Goal: Information Seeking & Learning: Learn about a topic

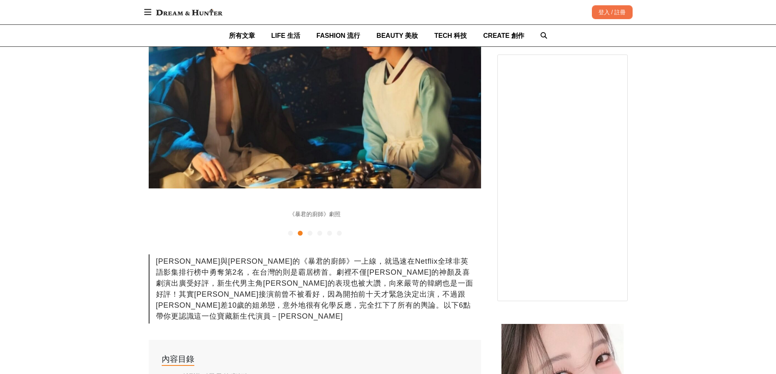
scroll to position [407, 0]
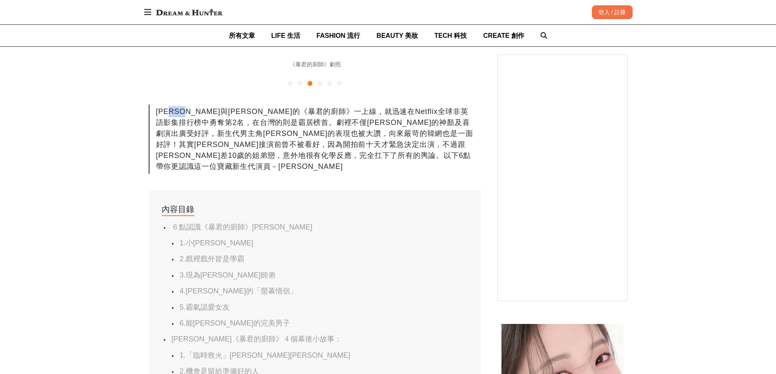
drag, startPoint x: 182, startPoint y: 97, endPoint x: 200, endPoint y: 97, distance: 18.3
click at [201, 105] on div "[PERSON_NAME]與[PERSON_NAME]的《暴君的廚師》一上線，就迅速在Netflix全球非英語影集排行榜中勇奪第2名，在台灣的則是霸居榜首。劇…" at bounding box center [315, 139] width 332 height 69
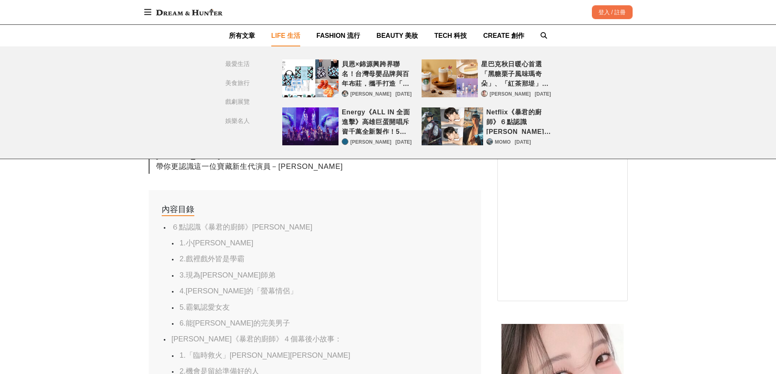
scroll to position [0, 1661]
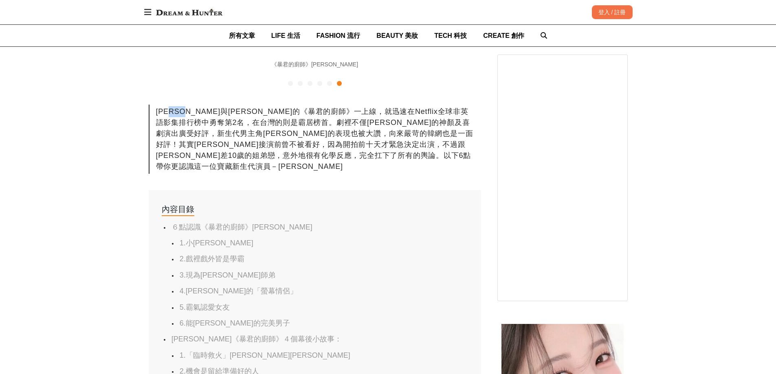
click at [224, 223] on link "６點認識《暴君的廚師》[PERSON_NAME]" at bounding box center [241, 227] width 141 height 8
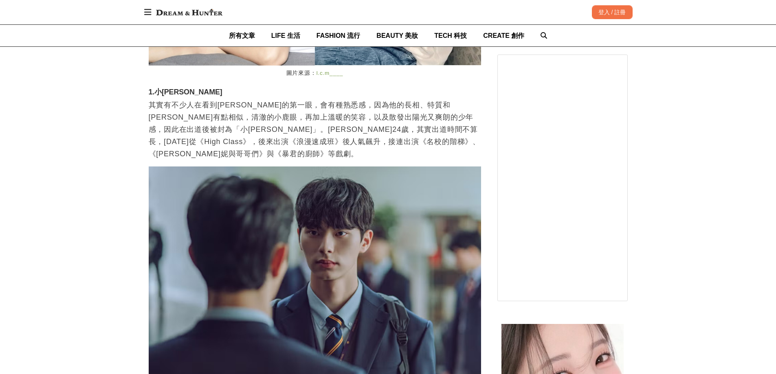
scroll to position [0, 997]
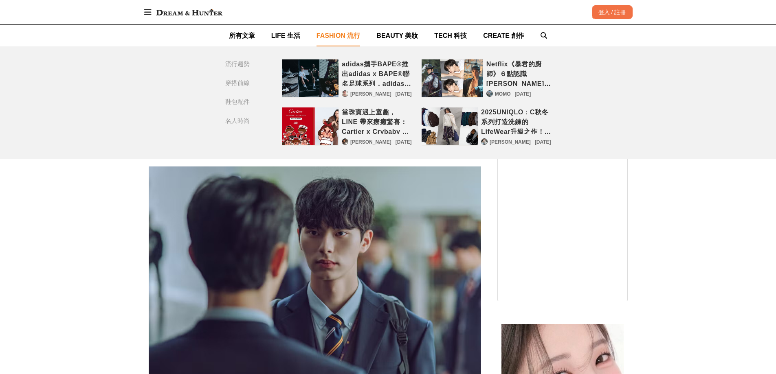
scroll to position [0, 1661]
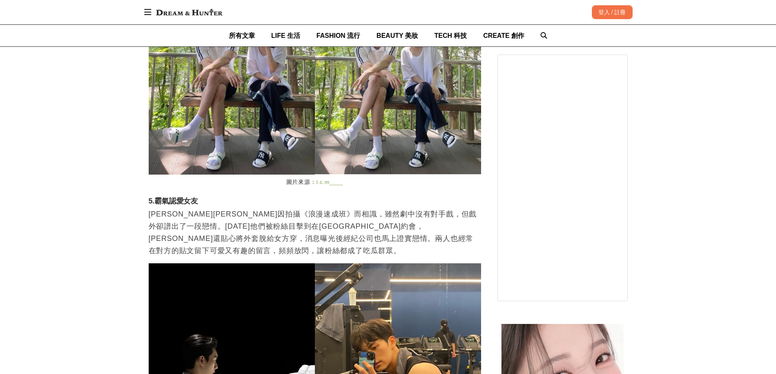
scroll to position [0, 0]
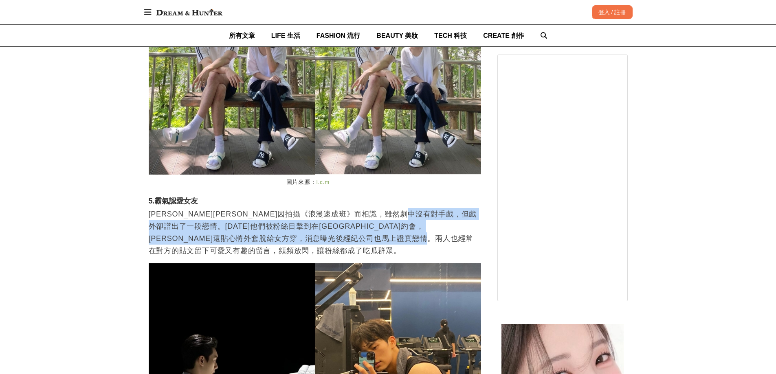
drag, startPoint x: 149, startPoint y: 172, endPoint x: 478, endPoint y: 194, distance: 329.8
click at [478, 208] on p "[PERSON_NAME][PERSON_NAME]因拍攝《浪漫速成班》而相識，雖然劇中沒有對手戲，但戲外卻譜出了一段戀情。[DATE]他們被粉絲目擊到在[G…" at bounding box center [315, 232] width 332 height 49
click at [202, 208] on p "[PERSON_NAME][PERSON_NAME]因拍攝《浪漫速成班》而相識，雖然劇中沒有對手戲，但戲外卻譜出了一段戀情。[DATE]他們被粉絲目擊到在[G…" at bounding box center [315, 232] width 332 height 49
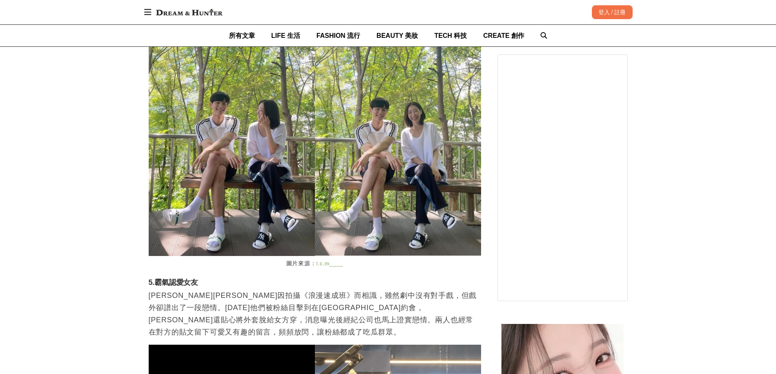
scroll to position [0, 332]
drag, startPoint x: 235, startPoint y: 240, endPoint x: 269, endPoint y: 241, distance: 34.6
click at [269, 290] on p "[PERSON_NAME][PERSON_NAME]因拍攝《浪漫速成班》而相識，雖然劇中沒有對手戲，但戲外卻譜出了一段戀情。[DATE]他們被粉絲目擊到在[G…" at bounding box center [315, 314] width 332 height 49
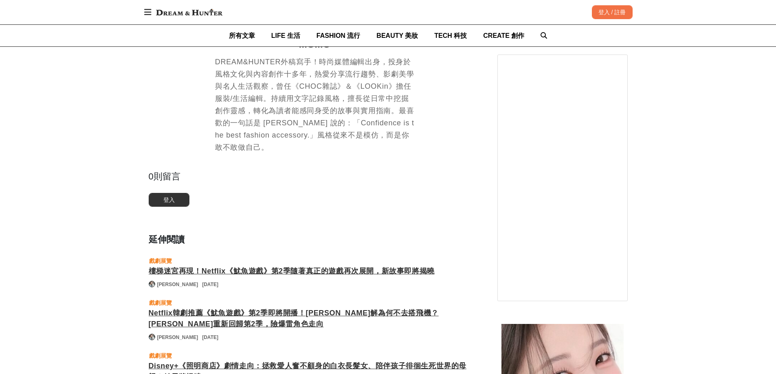
scroll to position [4564, 0]
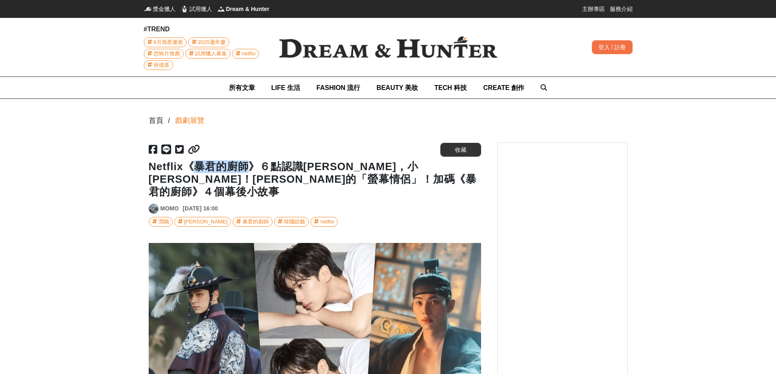
drag, startPoint x: 224, startPoint y: 167, endPoint x: 250, endPoint y: 167, distance: 26.1
click at [250, 167] on h1 "Netflix《暴君的廚師》６點認識[PERSON_NAME]，小[PERSON_NAME]！[PERSON_NAME]的「螢幕情侶」！加碼《暴君的廚師》４個…" at bounding box center [315, 179] width 332 height 38
